Goal: Task Accomplishment & Management: Use online tool/utility

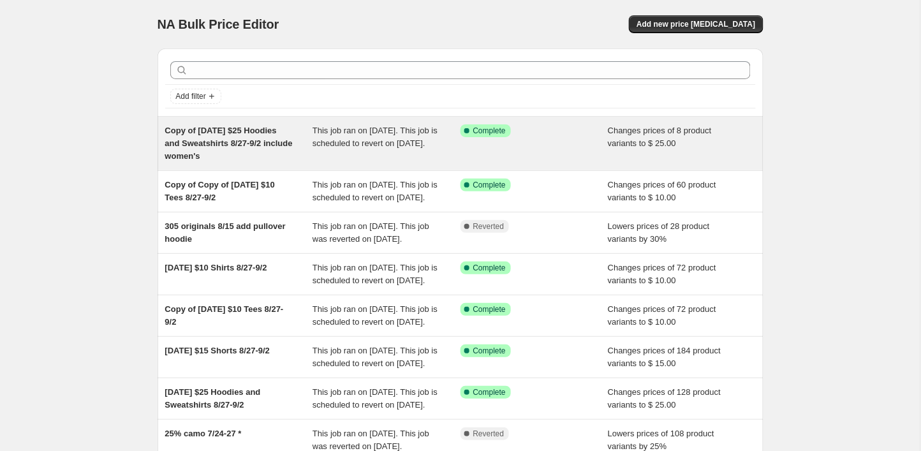
click at [253, 147] on span "Copy of [DATE] $25 Hoodies and Sweatshirts 8/27-9/2 include women's" at bounding box center [229, 143] width 128 height 35
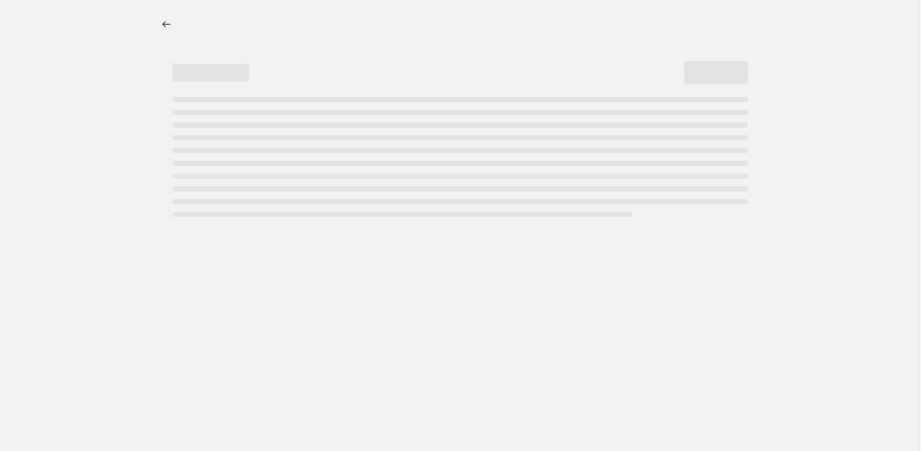
select select "no_change"
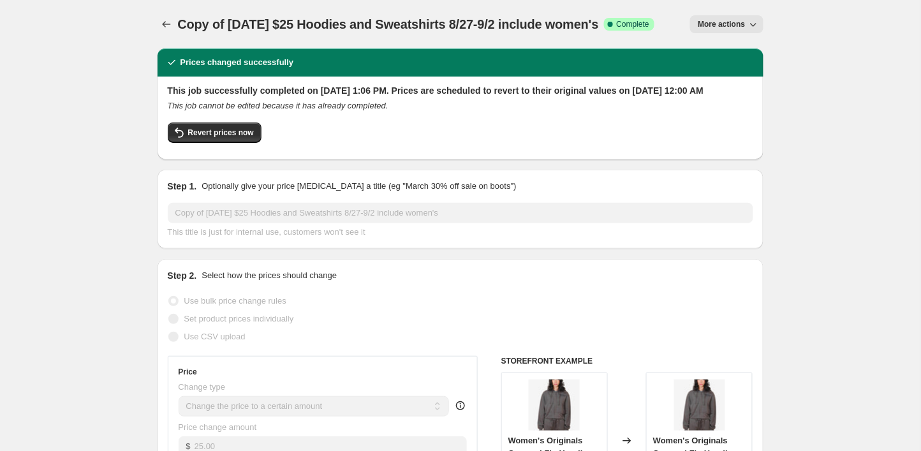
click at [717, 29] on button "More actions" at bounding box center [726, 24] width 73 height 18
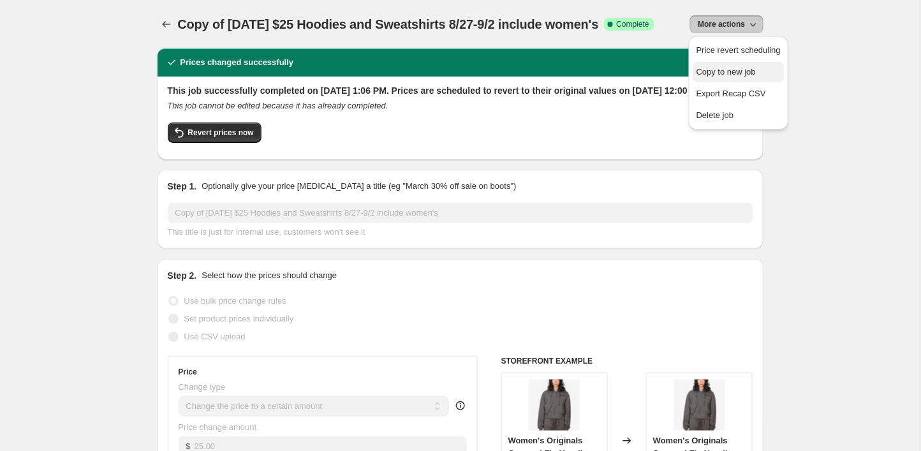
click at [745, 73] on span "Copy to new job" at bounding box center [726, 72] width 59 height 10
select select "no_change"
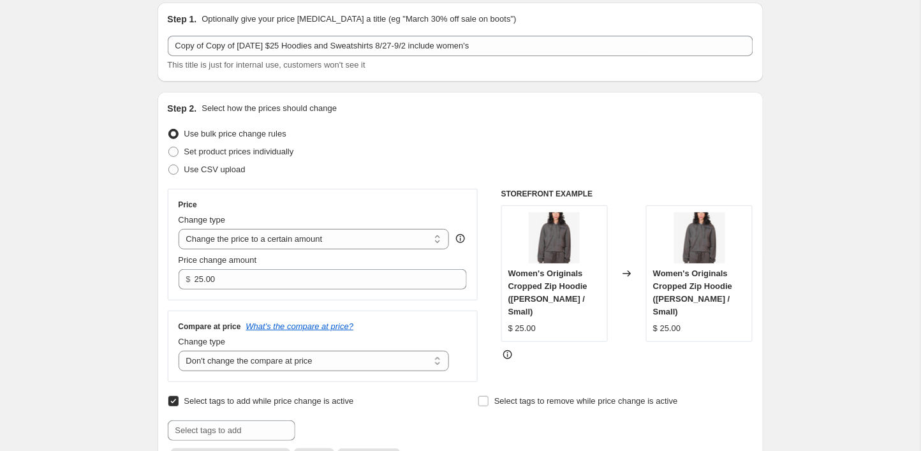
scroll to position [48, 0]
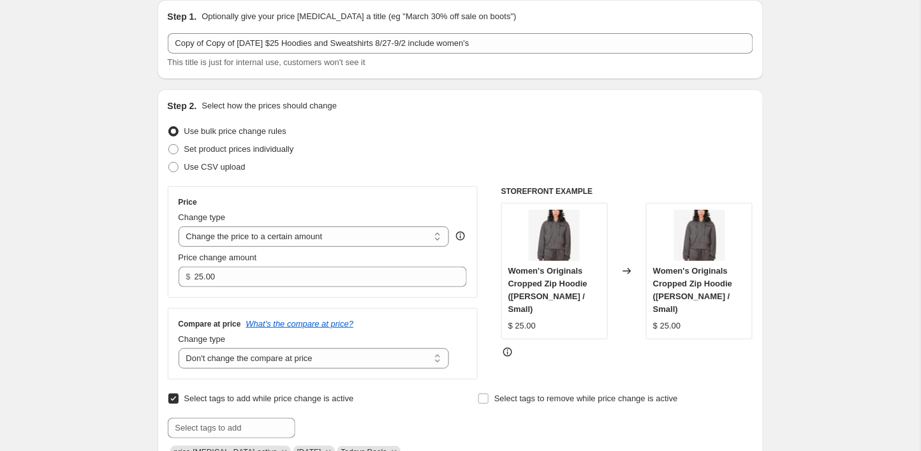
click at [626, 265] on icon at bounding box center [627, 271] width 13 height 13
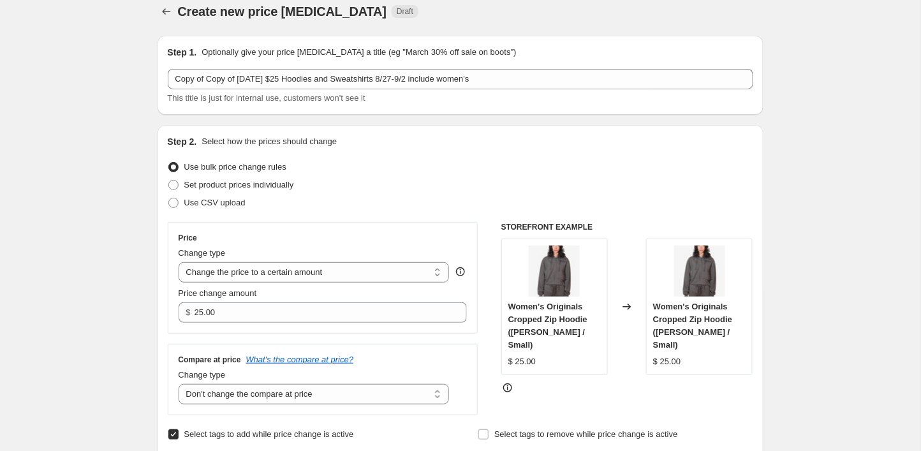
scroll to position [0, 0]
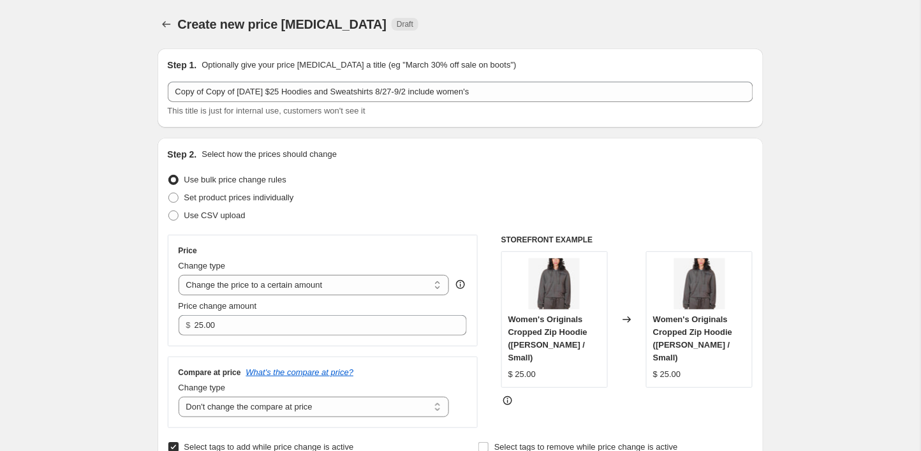
select select "no_change"
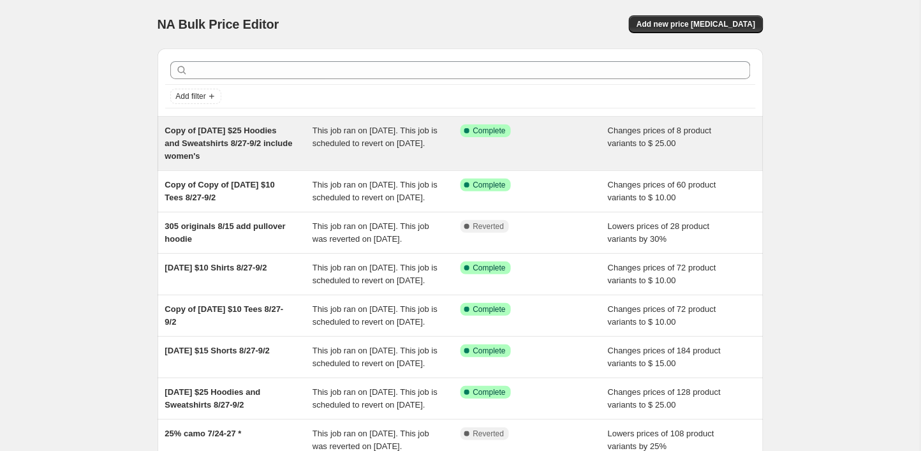
click at [287, 152] on div "Copy of [DATE] $25 Hoodies and Sweatshirts 8/27-9/2 include women's" at bounding box center [239, 143] width 148 height 38
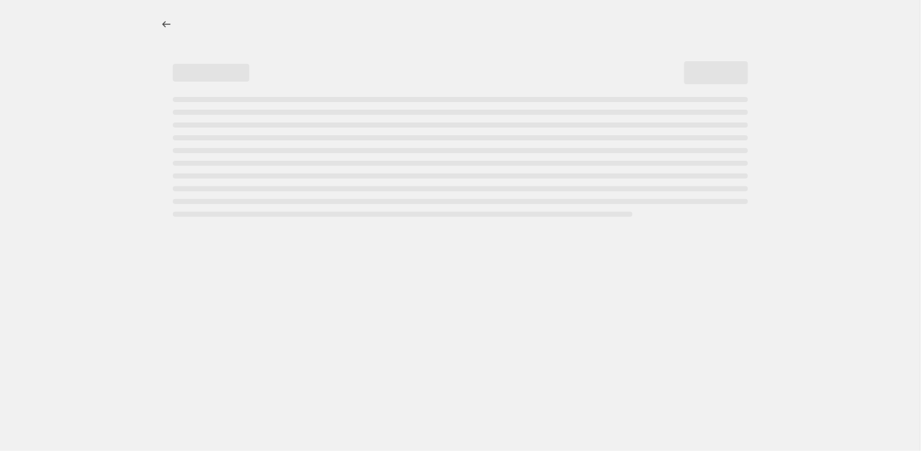
select select "no_change"
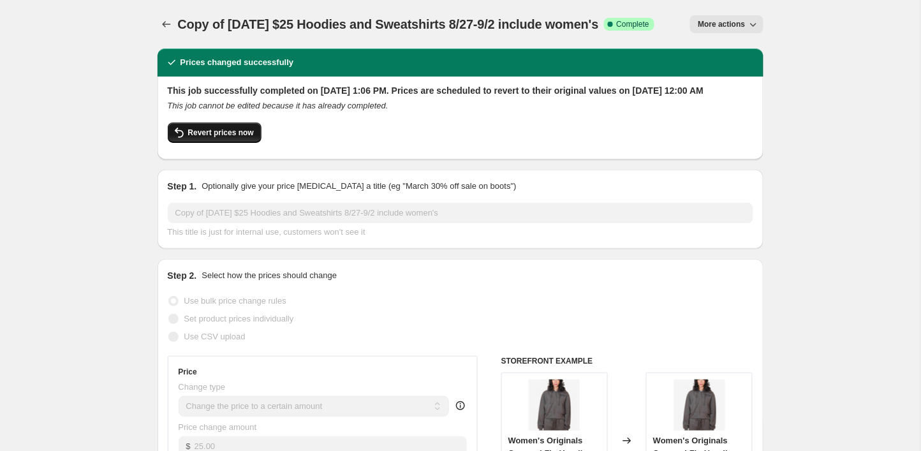
click at [249, 143] on button "Revert prices now" at bounding box center [215, 132] width 94 height 20
checkbox input "false"
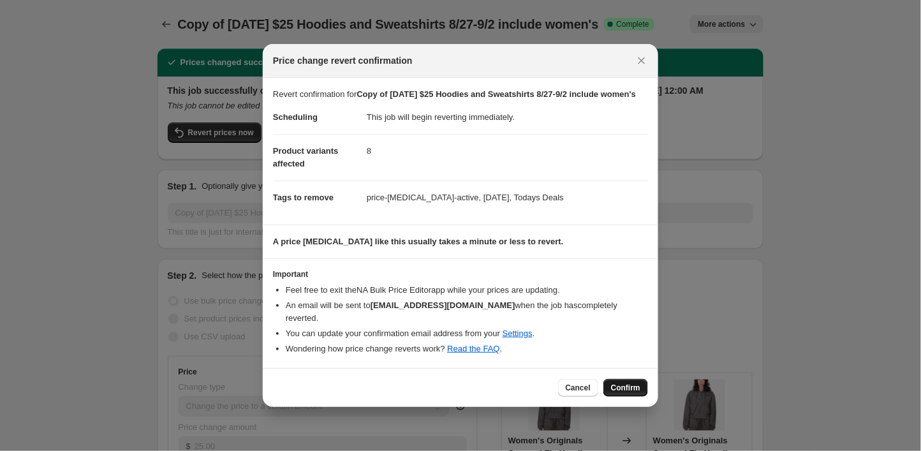
click at [632, 389] on span "Confirm" at bounding box center [625, 388] width 29 height 10
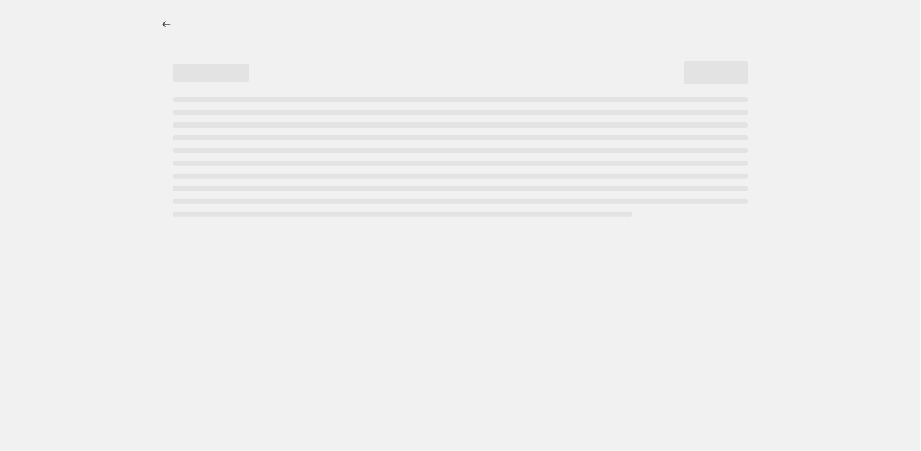
select select "percentage"
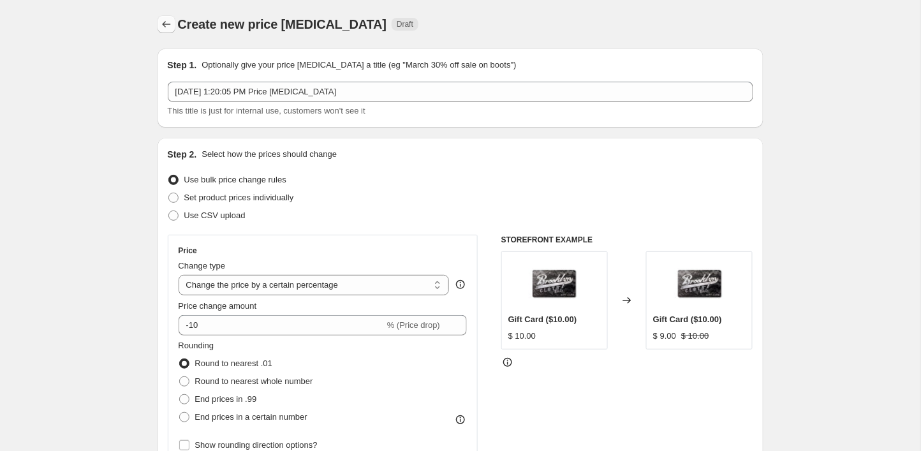
click at [167, 27] on icon "Price change jobs" at bounding box center [166, 24] width 13 height 13
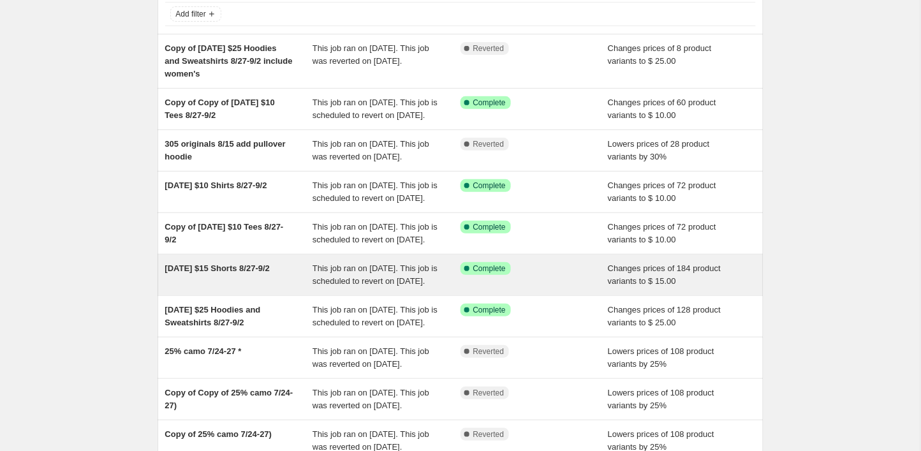
scroll to position [54, 0]
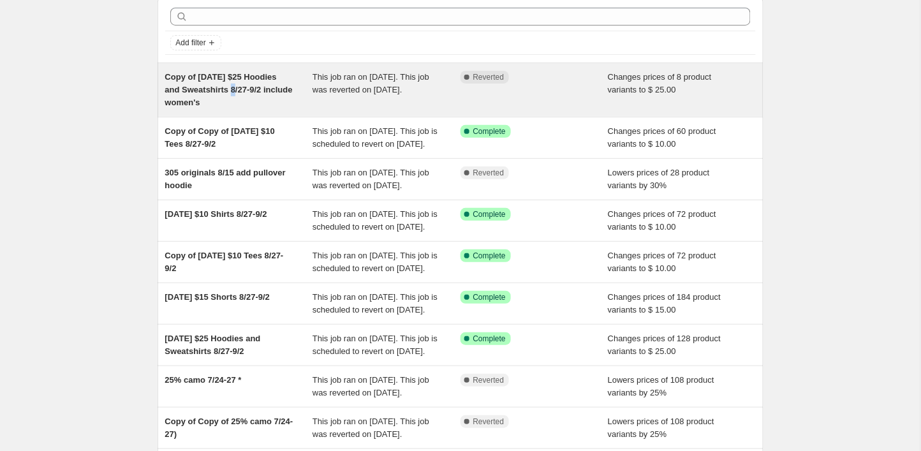
click at [244, 91] on span "Copy of [DATE] $25 Hoodies and Sweatshirts 8/27-9/2 include women's" at bounding box center [229, 89] width 128 height 35
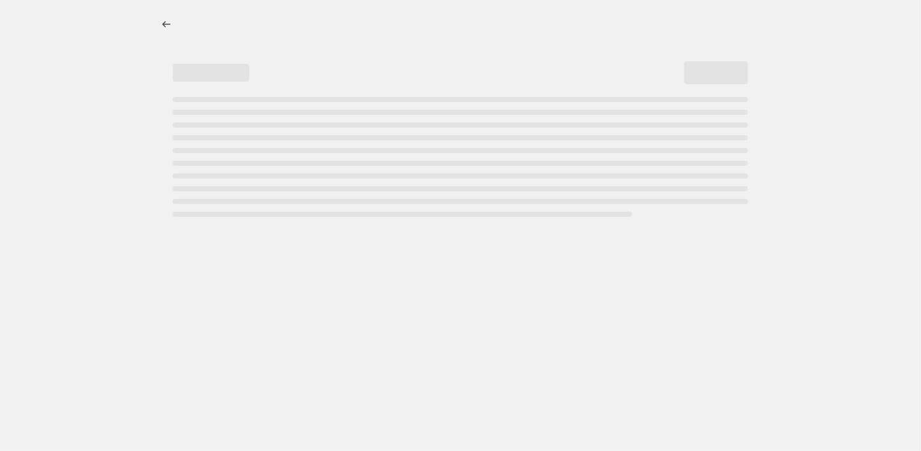
select select "no_change"
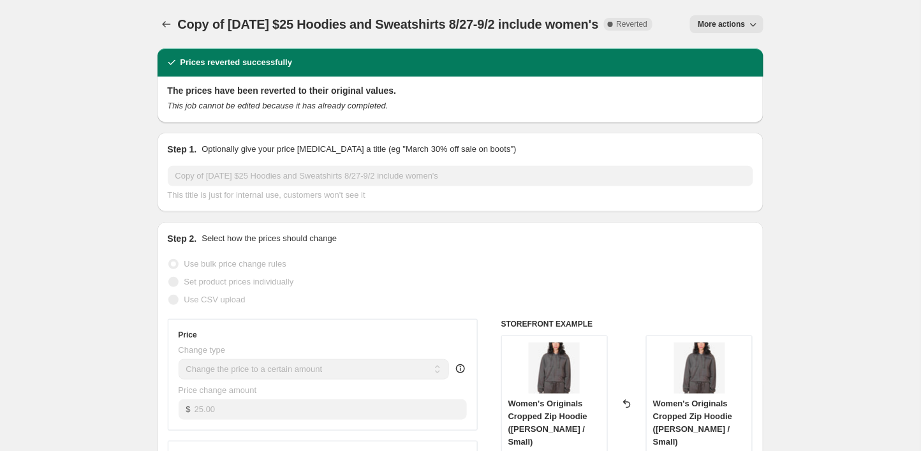
click at [746, 28] on button "More actions" at bounding box center [726, 24] width 73 height 18
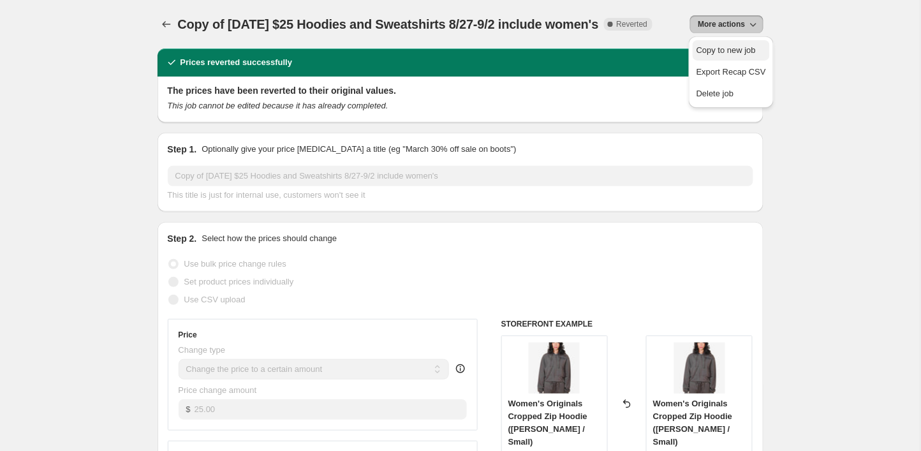
click at [756, 57] on button "Copy to new job" at bounding box center [731, 50] width 77 height 20
select select "no_change"
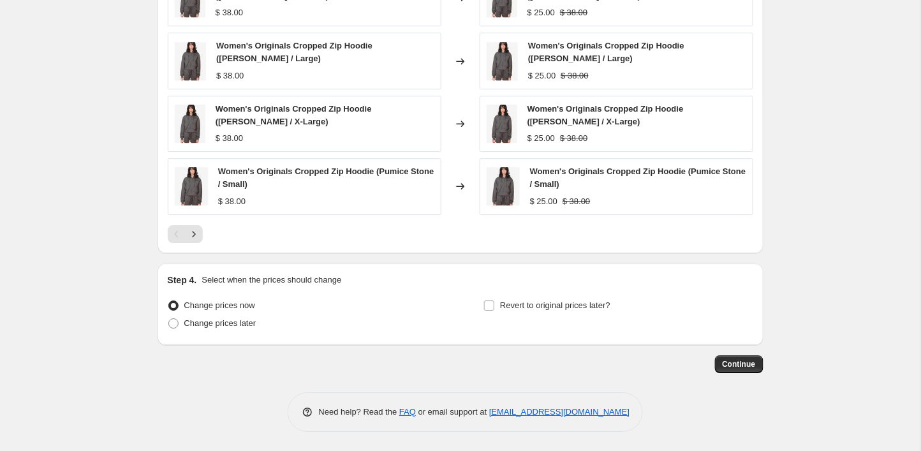
scroll to position [941, 0]
click at [491, 300] on input "Revert to original prices later?" at bounding box center [489, 305] width 10 height 10
checkbox input "true"
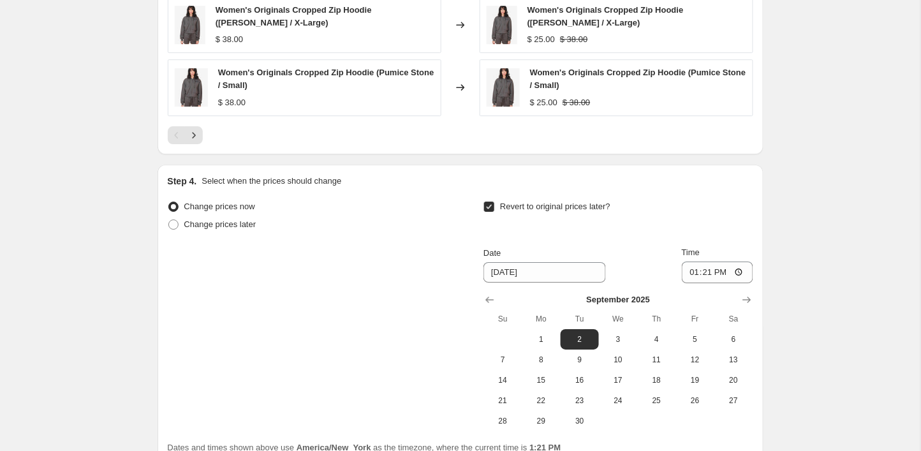
scroll to position [1116, 0]
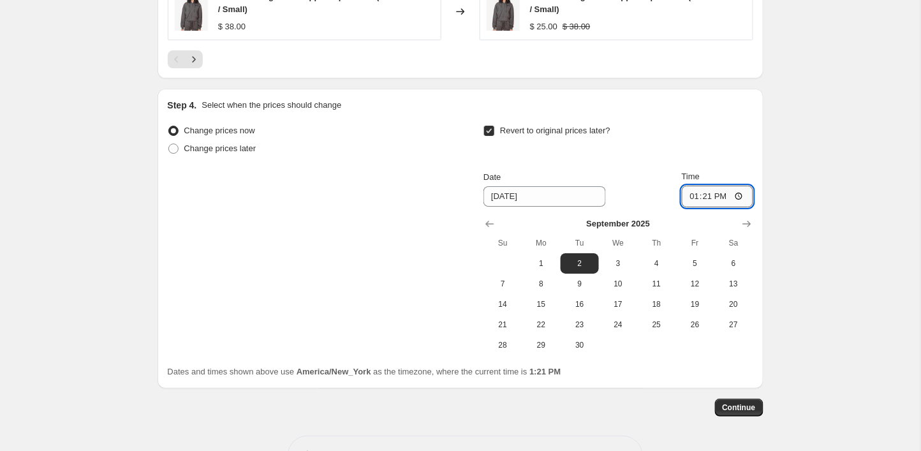
click at [716, 198] on input "13:21" at bounding box center [717, 197] width 71 height 22
click at [725, 197] on input "20:21" at bounding box center [717, 197] width 71 height 22
click at [707, 195] on input "20:00" at bounding box center [717, 197] width 71 height 22
click at [738, 190] on input "12:00" at bounding box center [717, 197] width 71 height 22
type input "00:00"
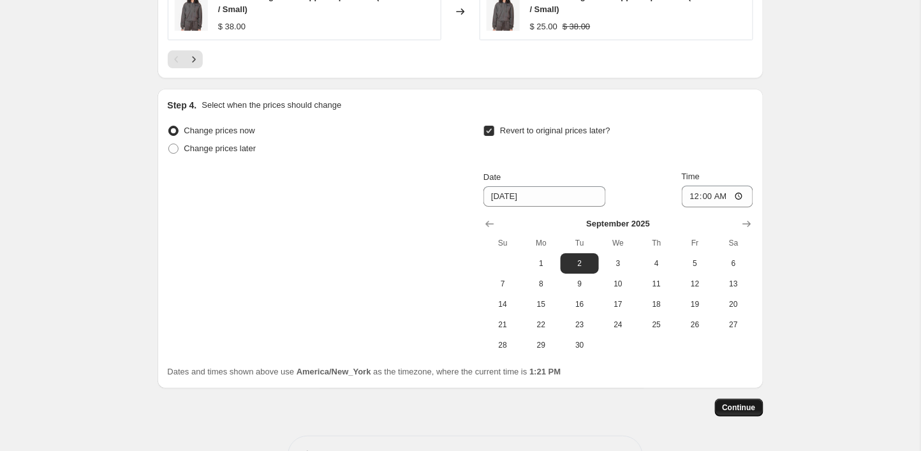
click at [742, 406] on span "Continue" at bounding box center [739, 408] width 33 height 10
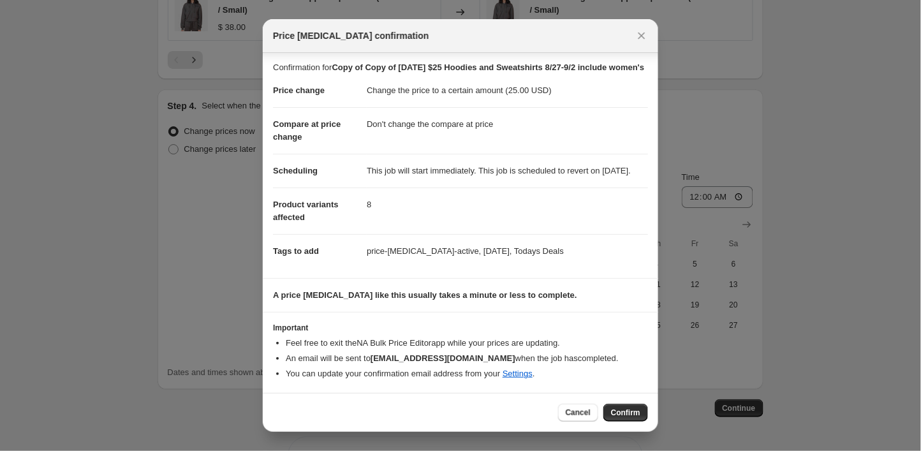
scroll to position [24, 0]
click at [623, 415] on span "Confirm" at bounding box center [625, 413] width 29 height 10
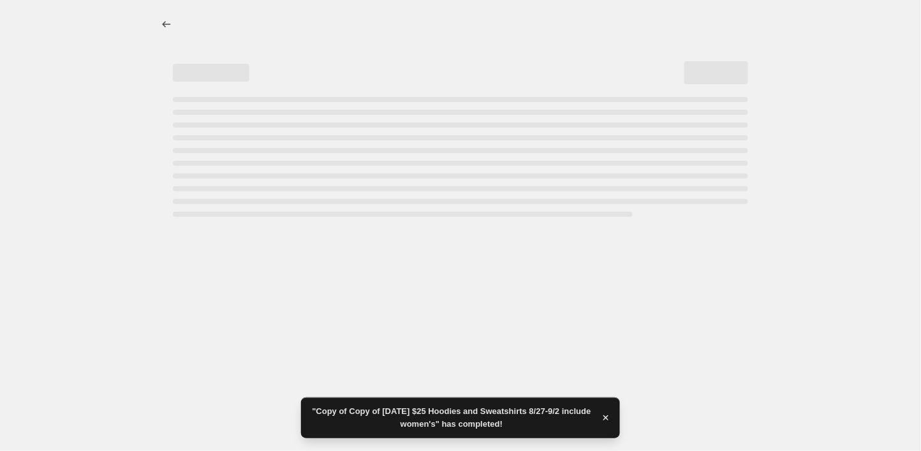
scroll to position [-1, 0]
select select "no_change"
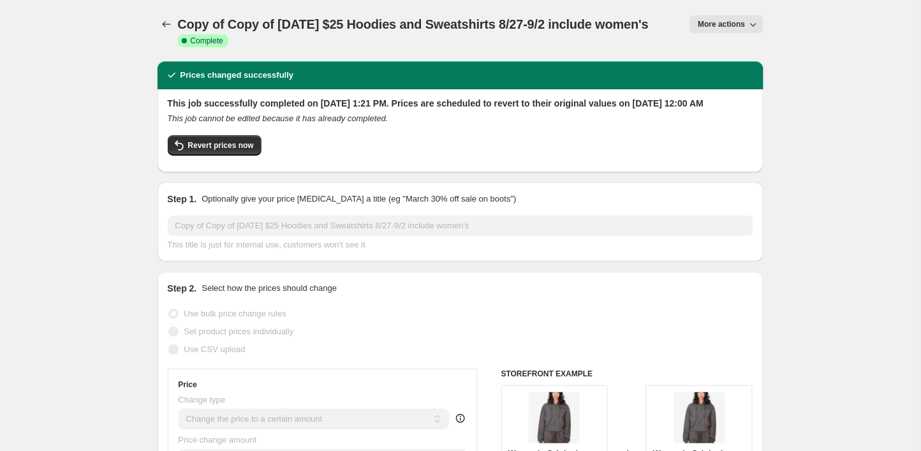
scroll to position [0, 0]
